Goal: Transaction & Acquisition: Download file/media

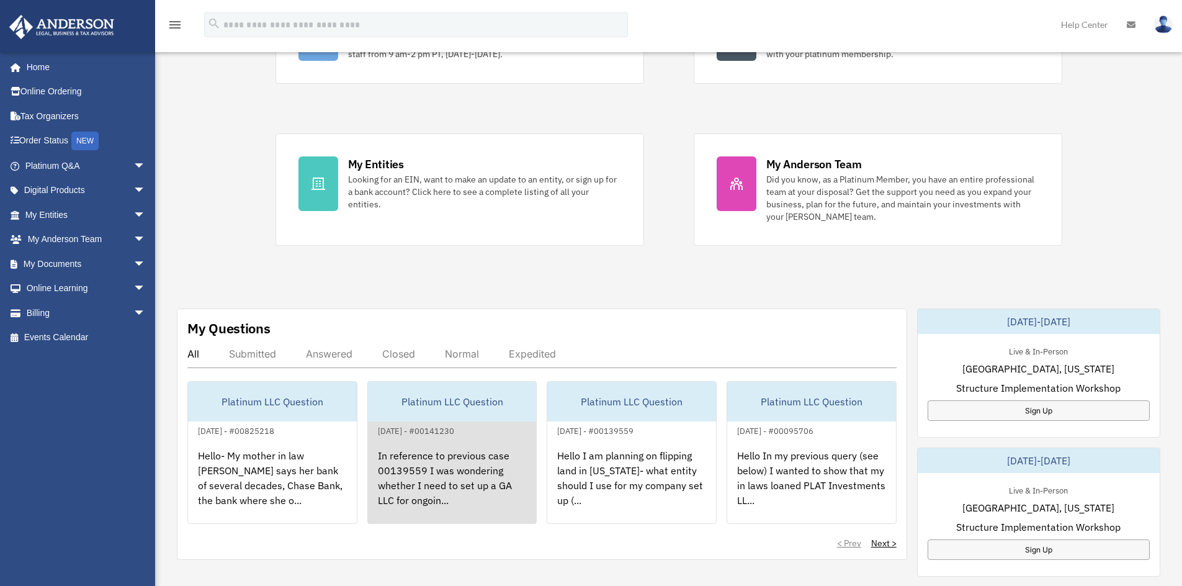
scroll to position [319, 0]
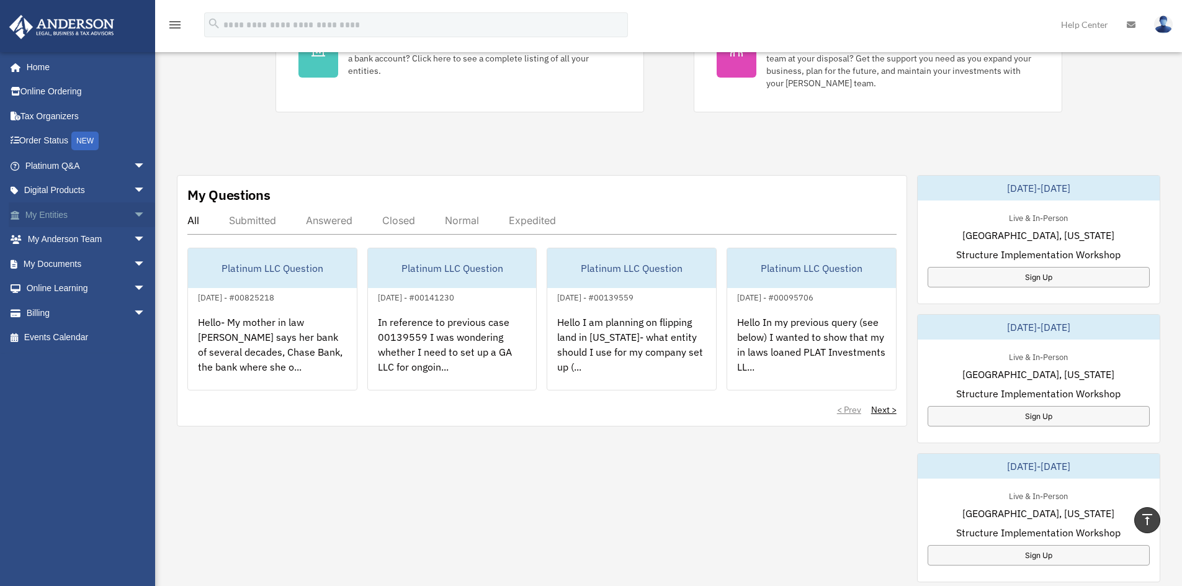
click at [53, 222] on link "My Entities arrow_drop_down" at bounding box center [87, 214] width 156 height 25
click at [133, 216] on span "arrow_drop_down" at bounding box center [145, 214] width 25 height 25
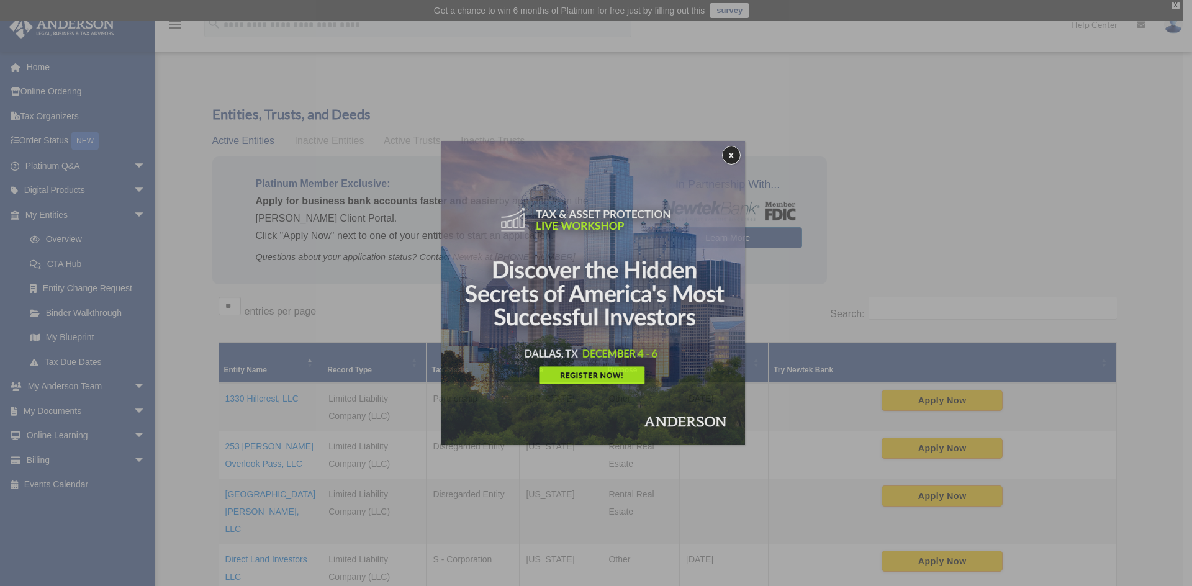
click at [246, 392] on div "x" at bounding box center [596, 293] width 1192 height 586
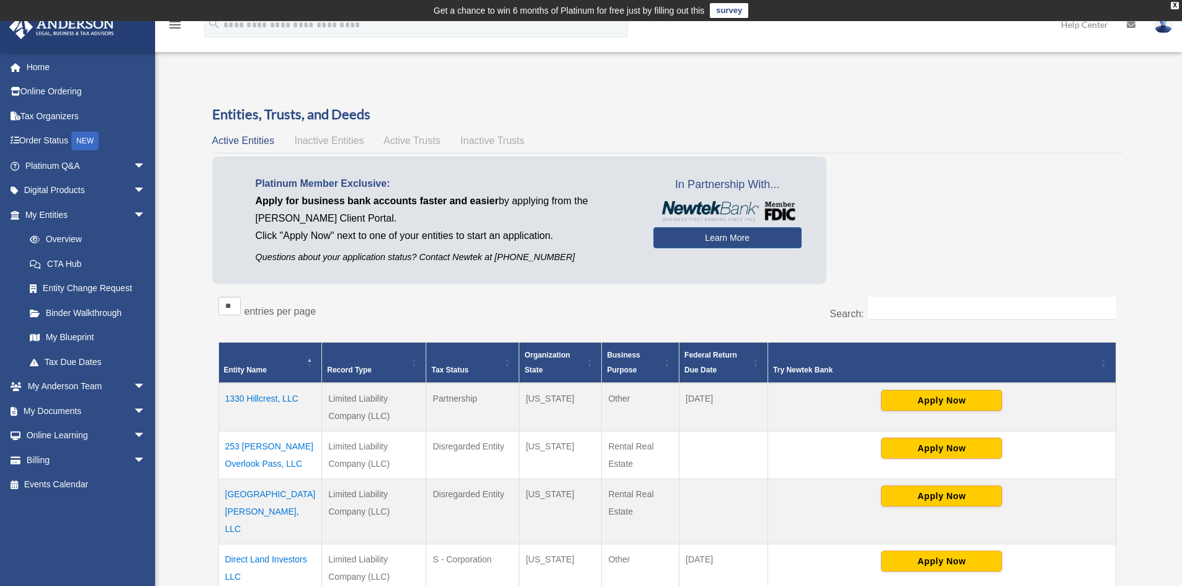
click at [276, 397] on td "1330 Hillcrest, LLC" at bounding box center [270, 407] width 104 height 48
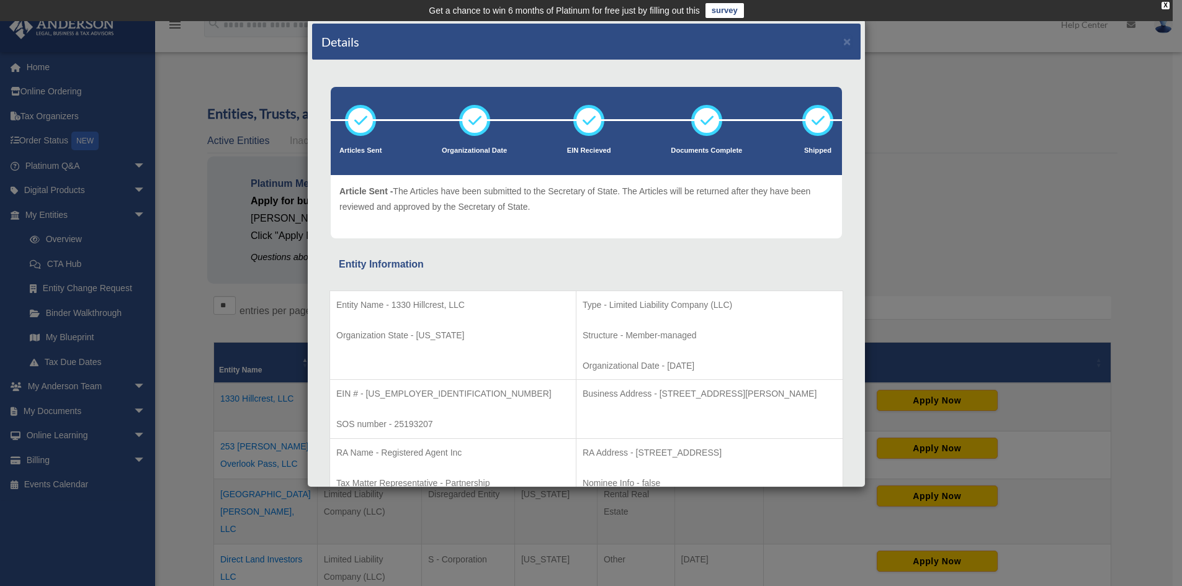
click at [954, 241] on div "Details × Articles Sent Organizational Date" at bounding box center [591, 293] width 1182 height 586
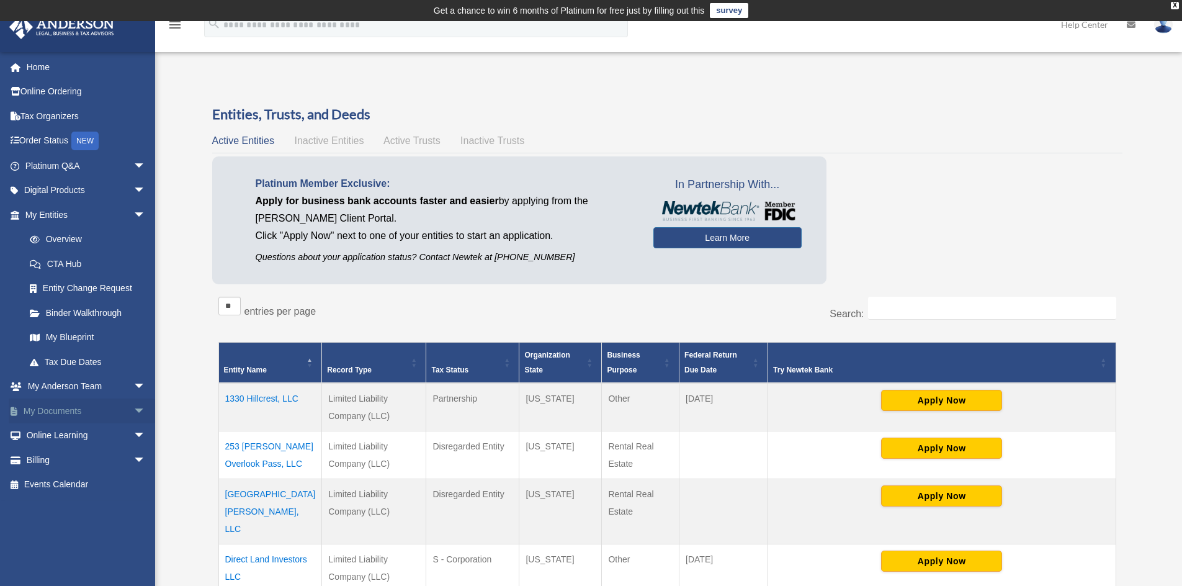
click at [84, 405] on link "My Documents arrow_drop_down" at bounding box center [87, 410] width 156 height 25
click at [114, 407] on link "My Documents arrow_drop_down" at bounding box center [87, 410] width 156 height 25
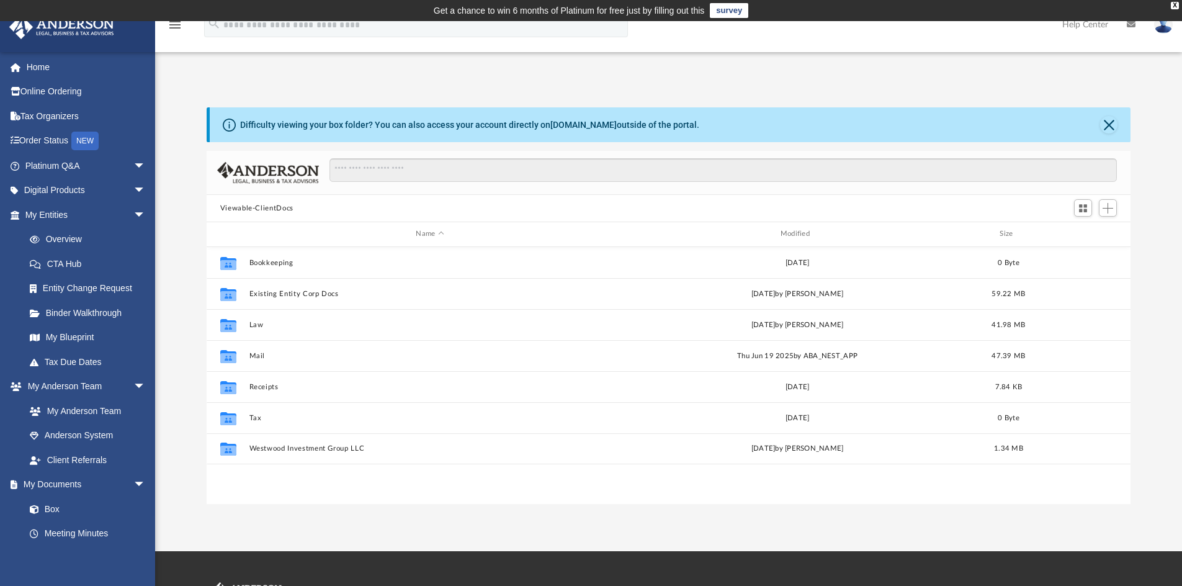
scroll to position [273, 915]
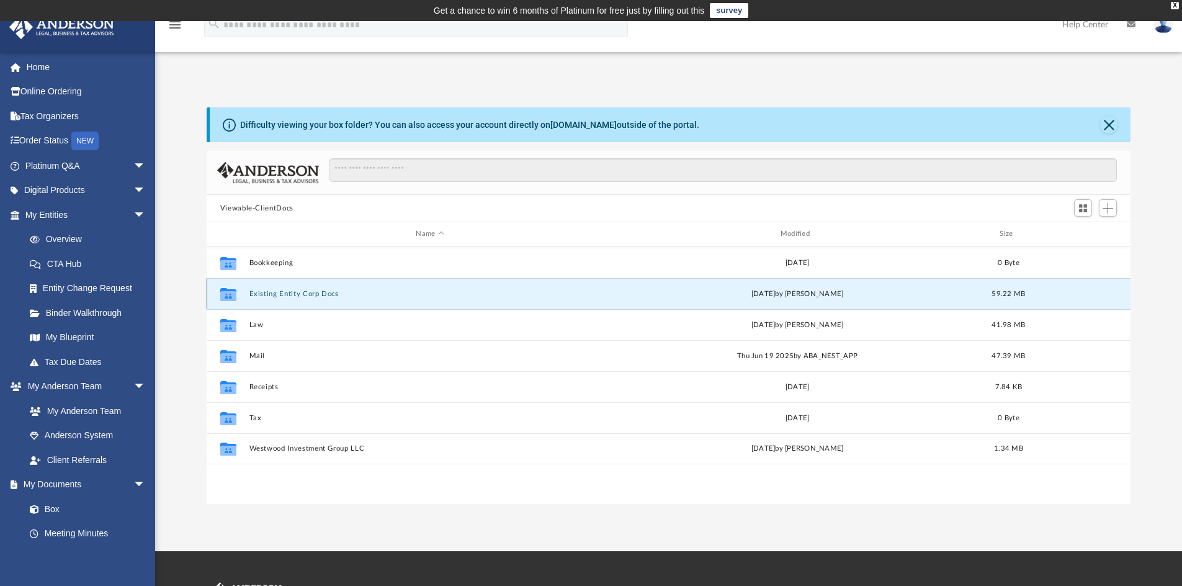
click at [304, 296] on button "Existing Entity Corp Docs" at bounding box center [430, 294] width 362 height 8
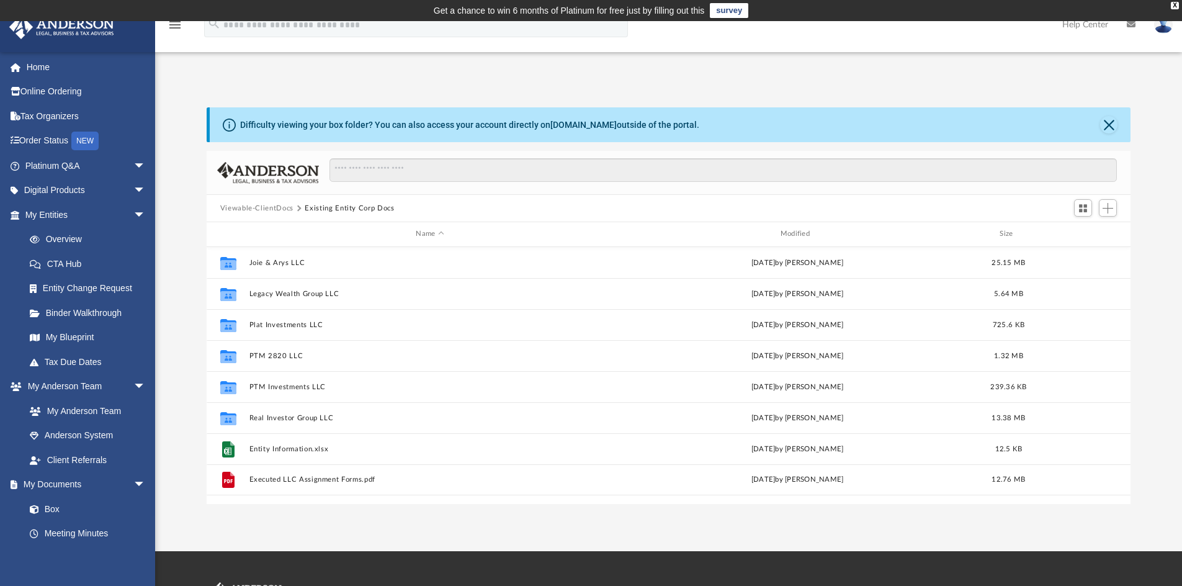
click at [290, 210] on button "Viewable-ClientDocs" at bounding box center [256, 208] width 73 height 11
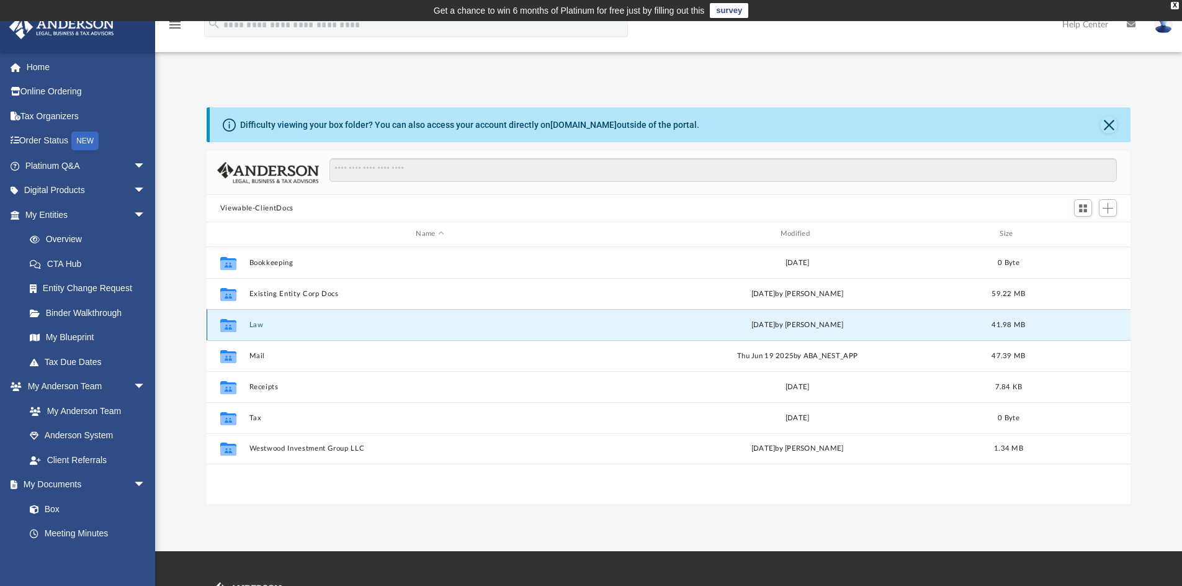
click at [249, 326] on button "Law" at bounding box center [430, 325] width 362 height 8
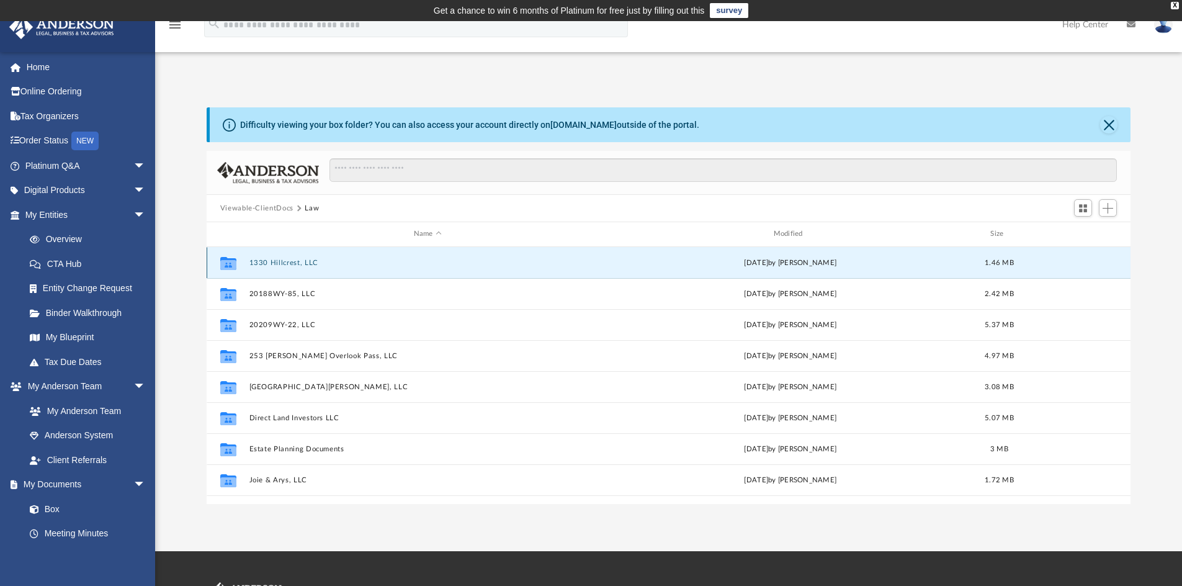
click at [299, 262] on button "1330 Hillcrest, LLC" at bounding box center [428, 263] width 358 height 8
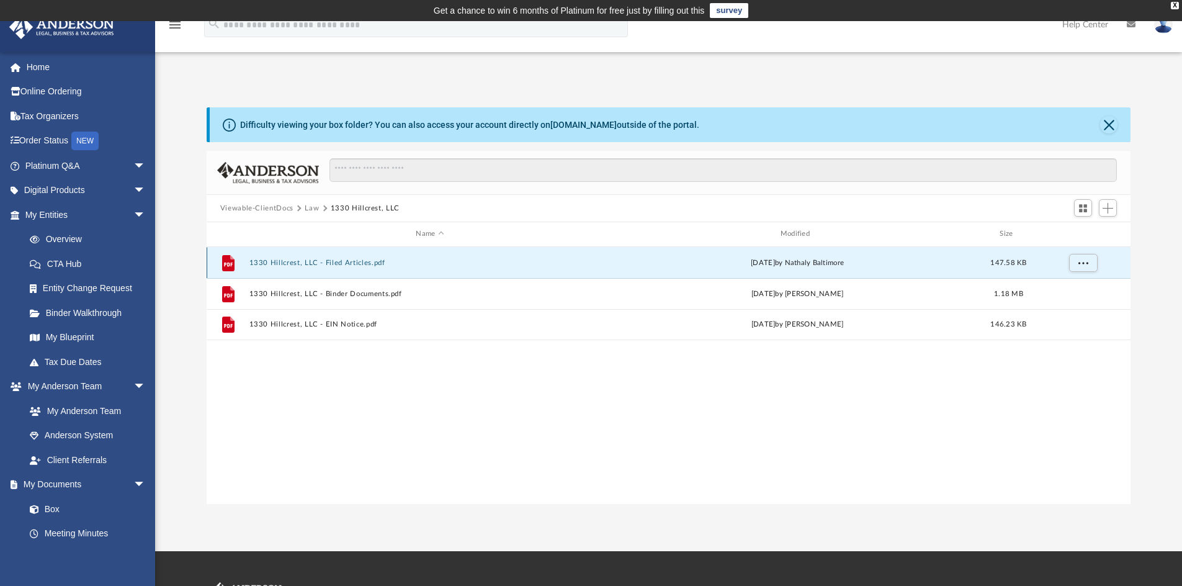
click at [328, 264] on button "1330 Hillcrest, LLC - Filed Articles.pdf" at bounding box center [430, 263] width 362 height 8
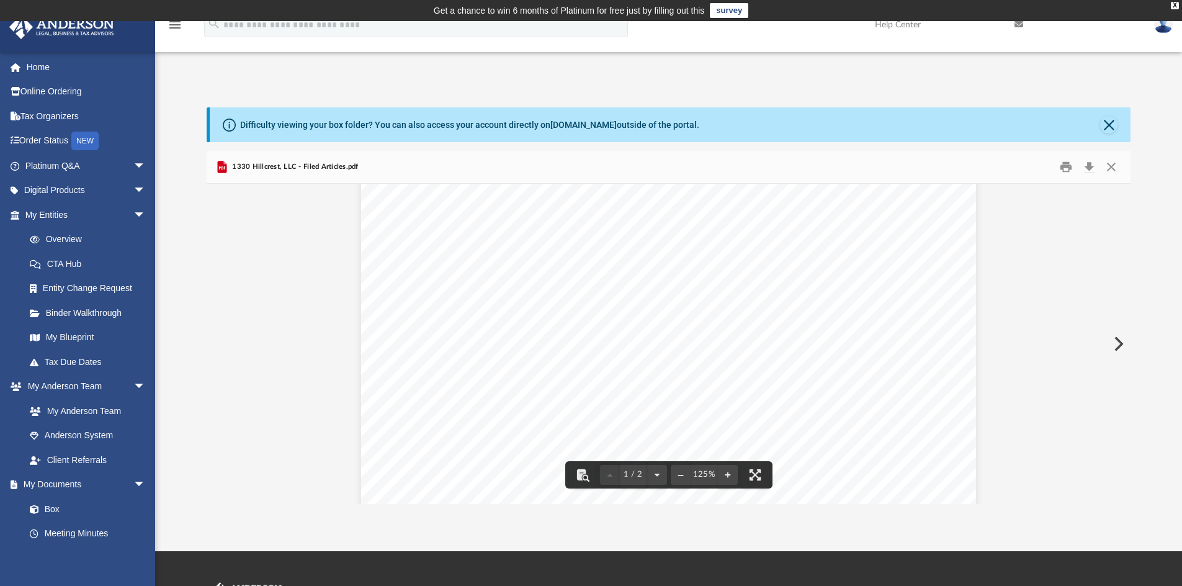
scroll to position [0, 0]
click at [1092, 164] on button "Download" at bounding box center [1089, 167] width 22 height 19
click at [1112, 127] on button "Close" at bounding box center [1108, 124] width 17 height 17
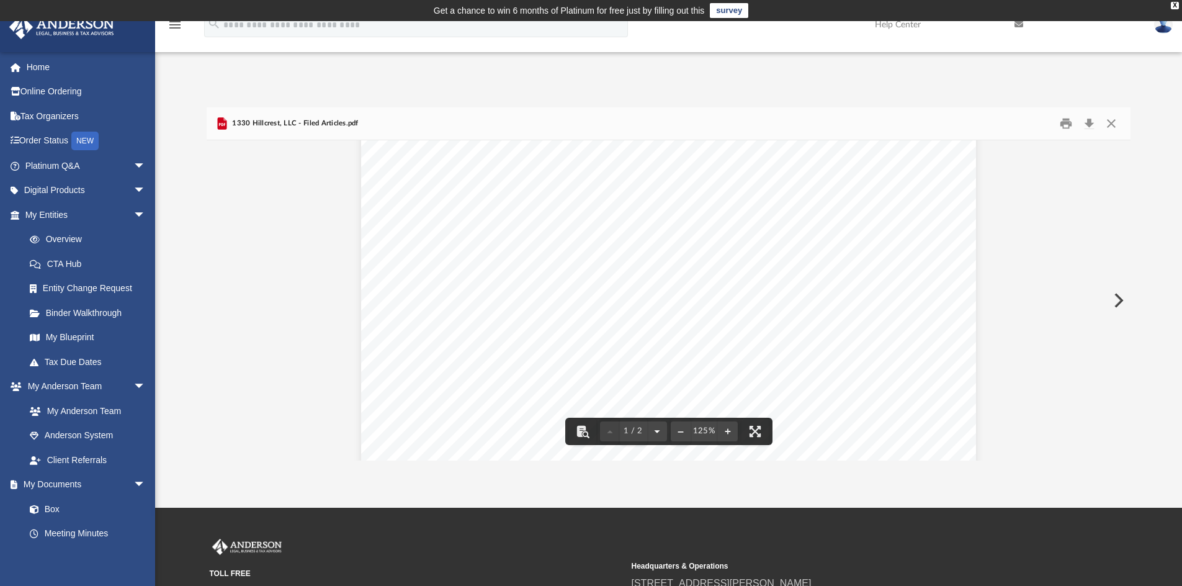
click at [659, 433] on button "File preview" at bounding box center [657, 431] width 20 height 27
click at [1089, 120] on button "Download" at bounding box center [1089, 123] width 22 height 19
